Goal: Navigation & Orientation: Find specific page/section

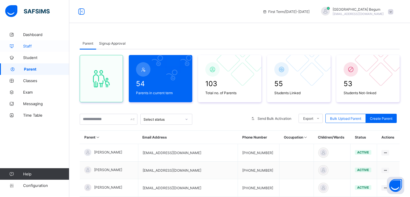
click at [28, 46] on span "Staff" at bounding box center [46, 46] width 46 height 5
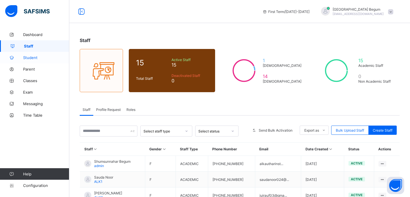
click at [36, 61] on link "Student" at bounding box center [34, 58] width 69 height 12
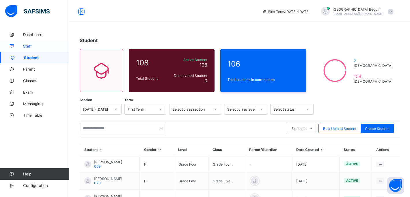
click at [36, 49] on link "Staff" at bounding box center [34, 46] width 69 height 12
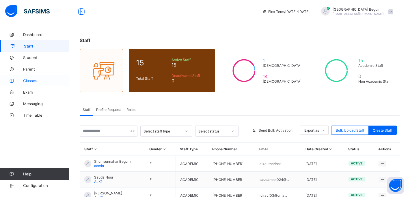
click at [31, 81] on span "Classes" at bounding box center [46, 80] width 46 height 5
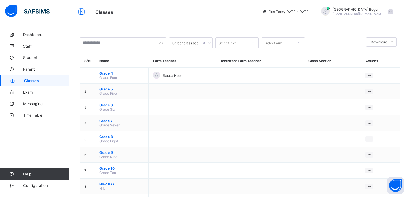
scroll to position [24, 0]
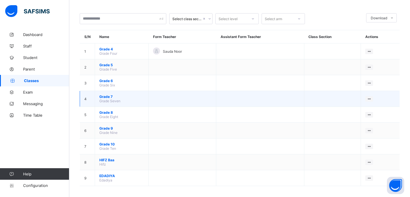
click at [115, 97] on span "Grade 7" at bounding box center [121, 97] width 45 height 4
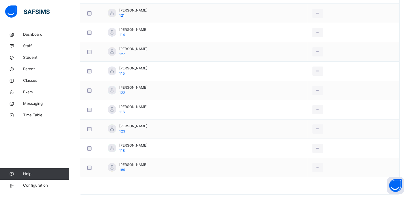
scroll to position [435, 0]
